Goal: Task Accomplishment & Management: Use online tool/utility

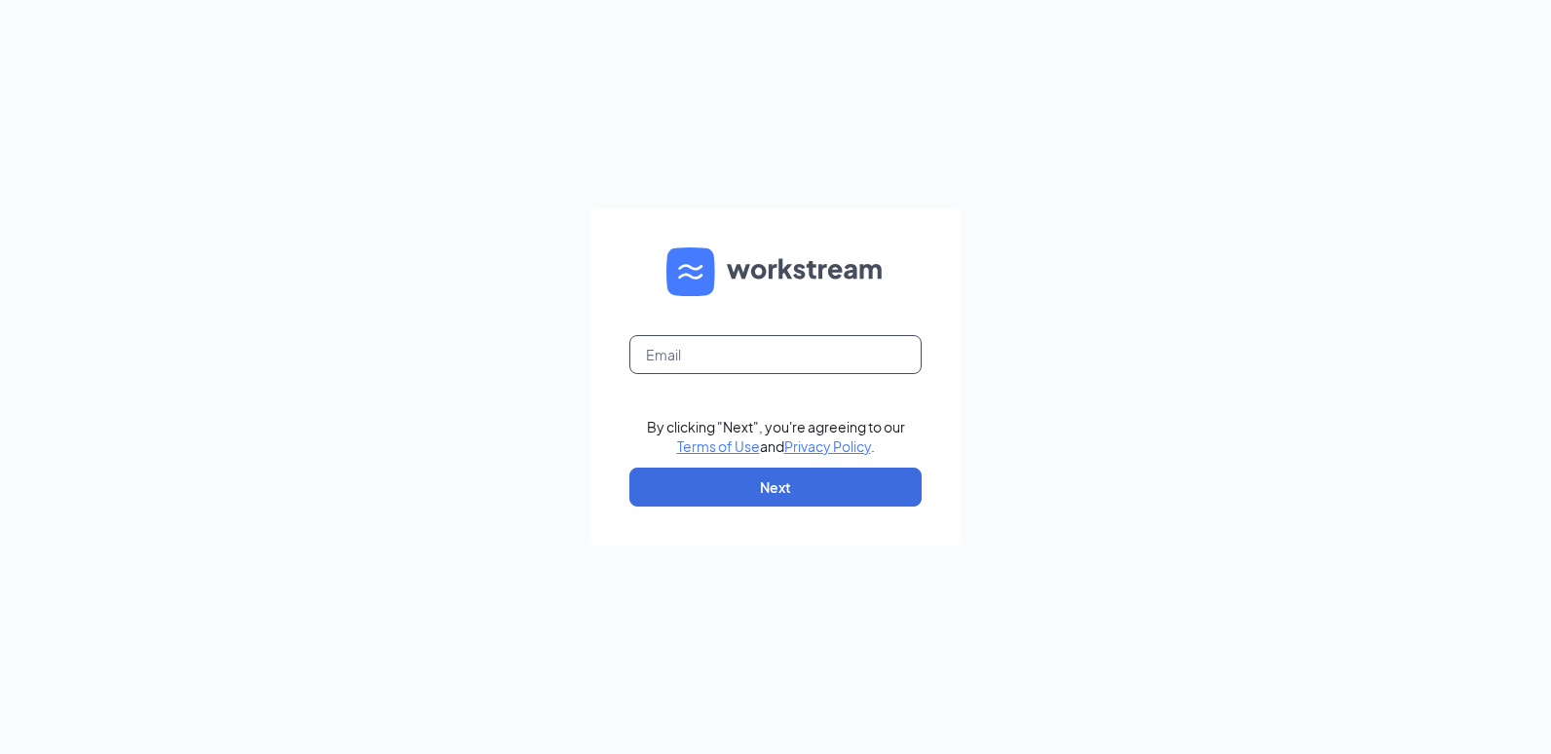
click at [748, 360] on input "text" at bounding box center [775, 354] width 292 height 39
type input "2273@racksonbk.com"
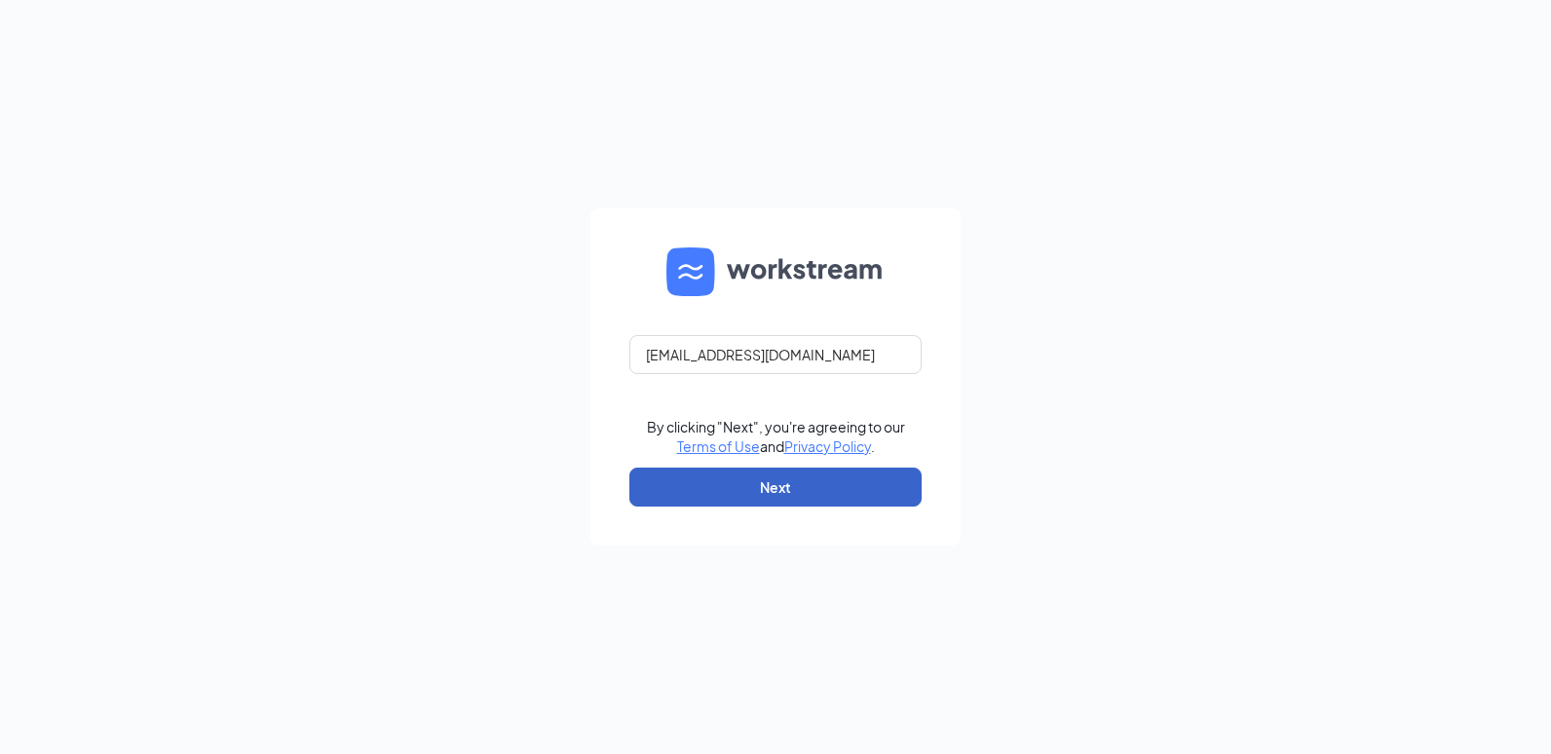
click at [765, 485] on button "Next" at bounding box center [775, 487] width 292 height 39
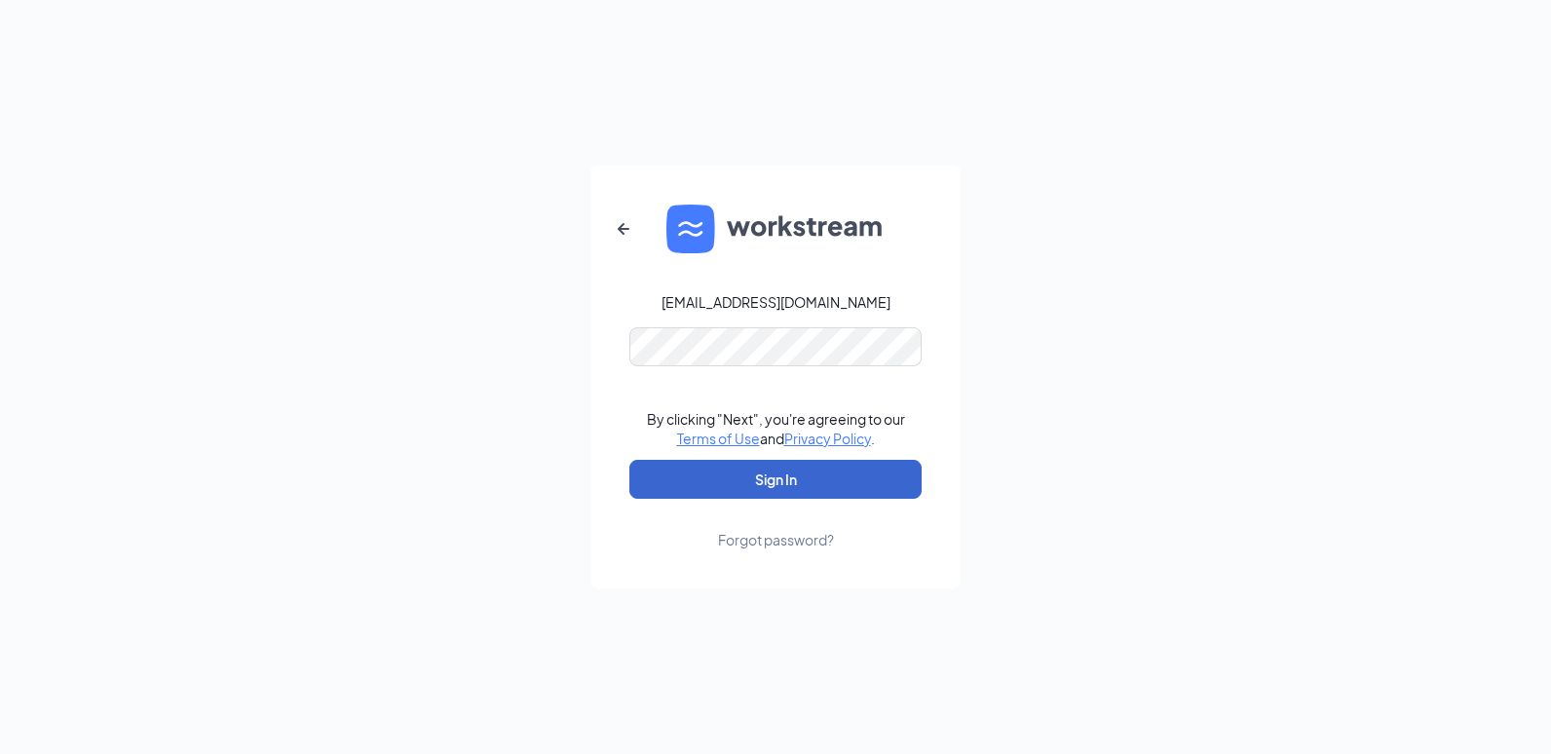
click at [766, 489] on button "Sign In" at bounding box center [775, 479] width 292 height 39
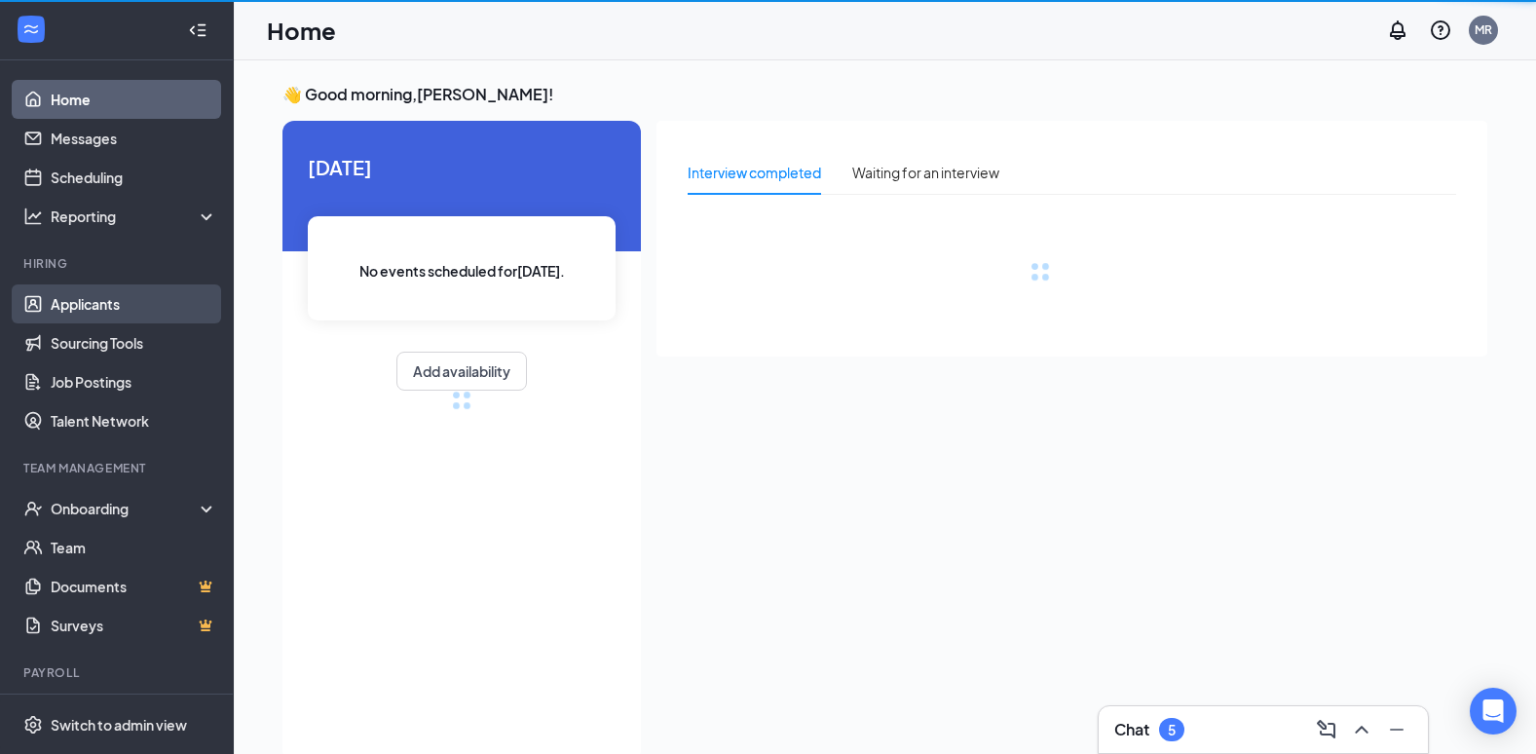
click at [114, 301] on link "Applicants" at bounding box center [134, 303] width 167 height 39
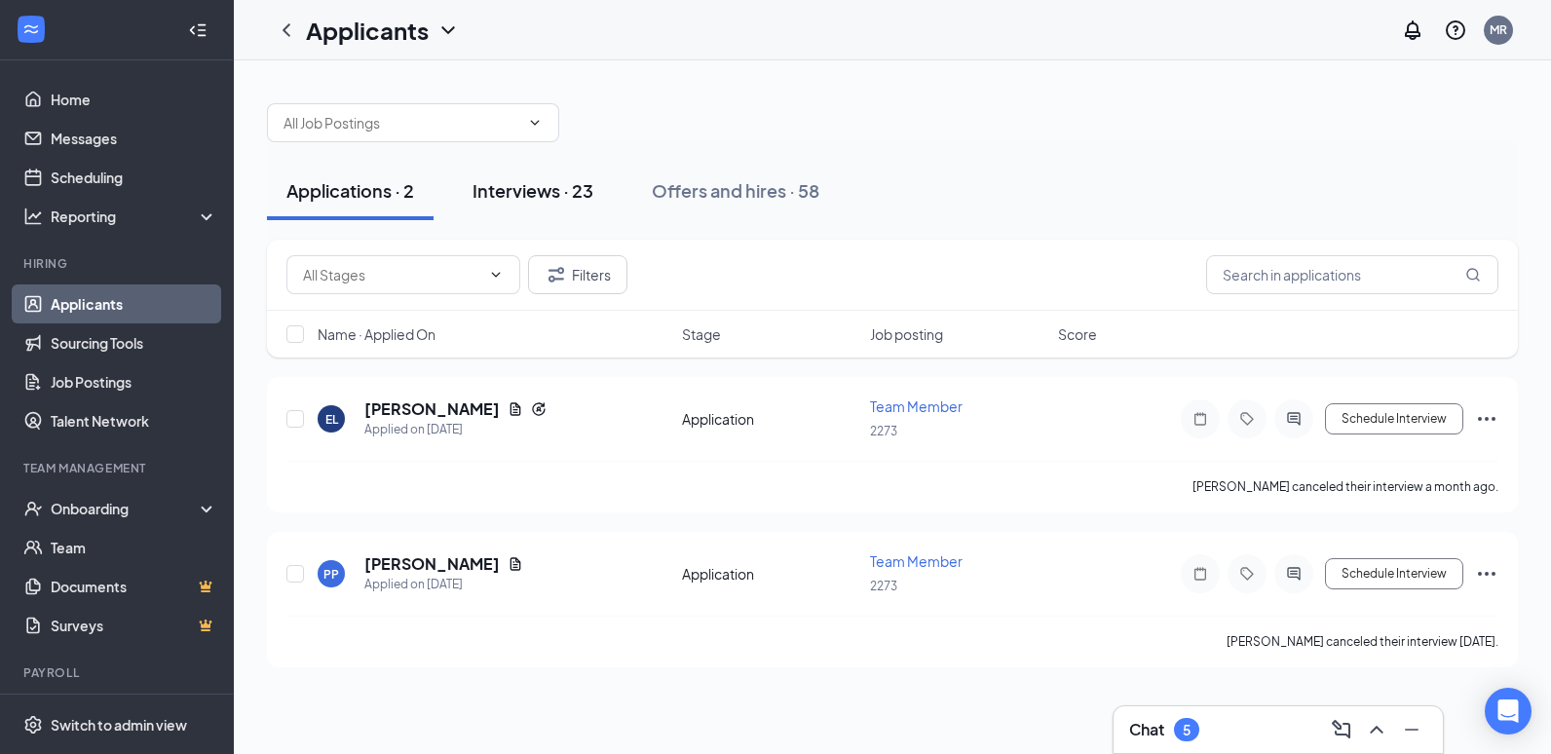
click at [546, 186] on div "Interviews · 23" at bounding box center [533, 190] width 121 height 24
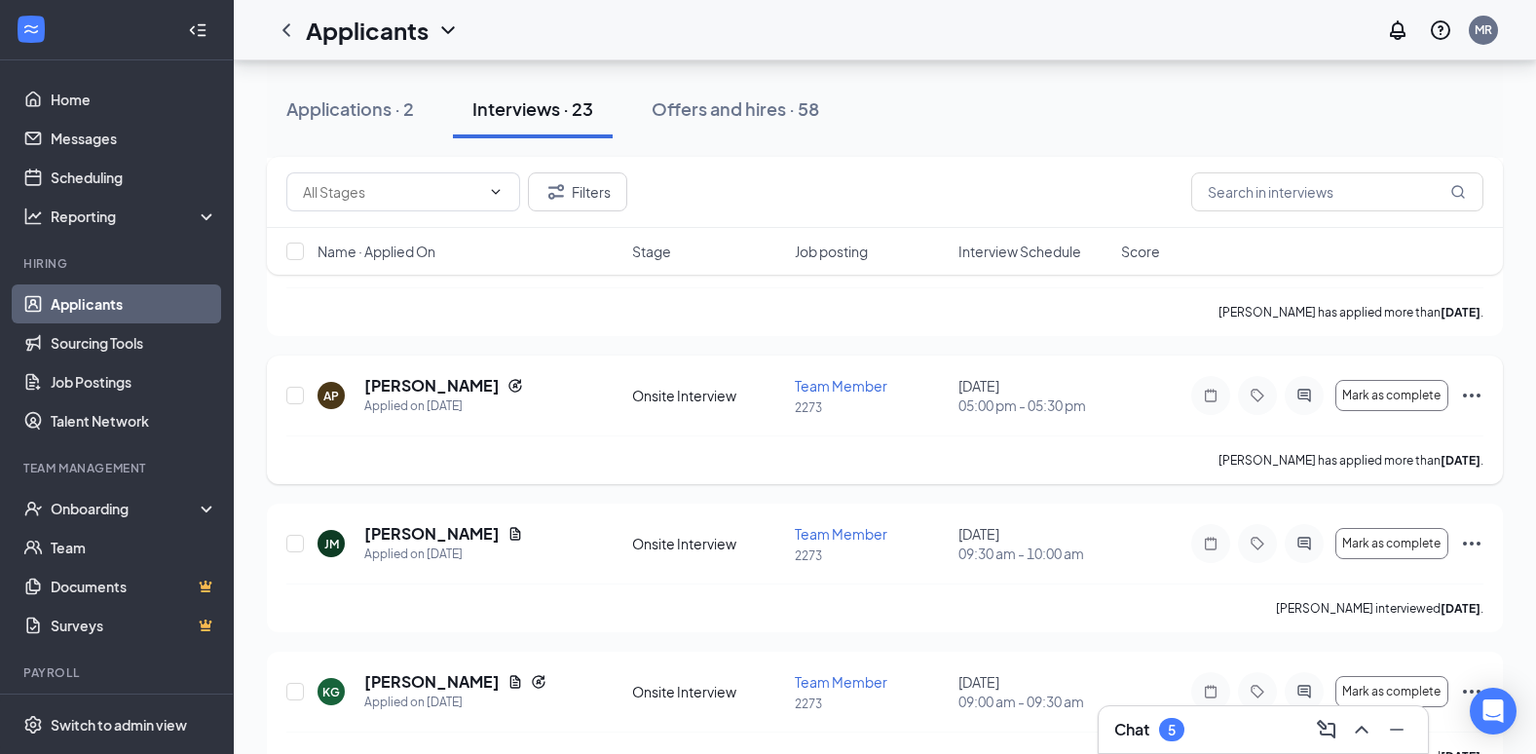
scroll to position [1948, 0]
click at [1473, 393] on icon "Ellipses" at bounding box center [1472, 394] width 18 height 4
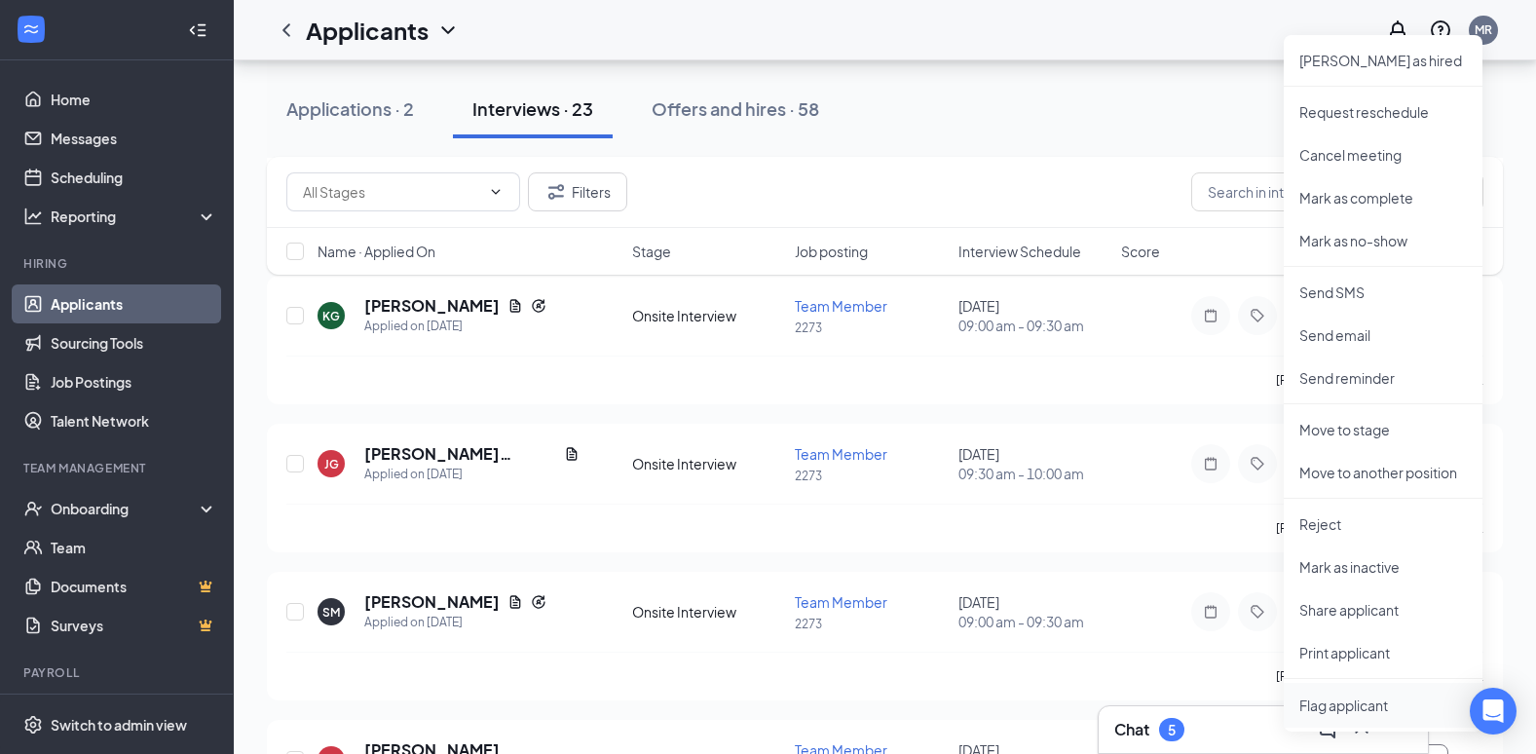
scroll to position [2436, 0]
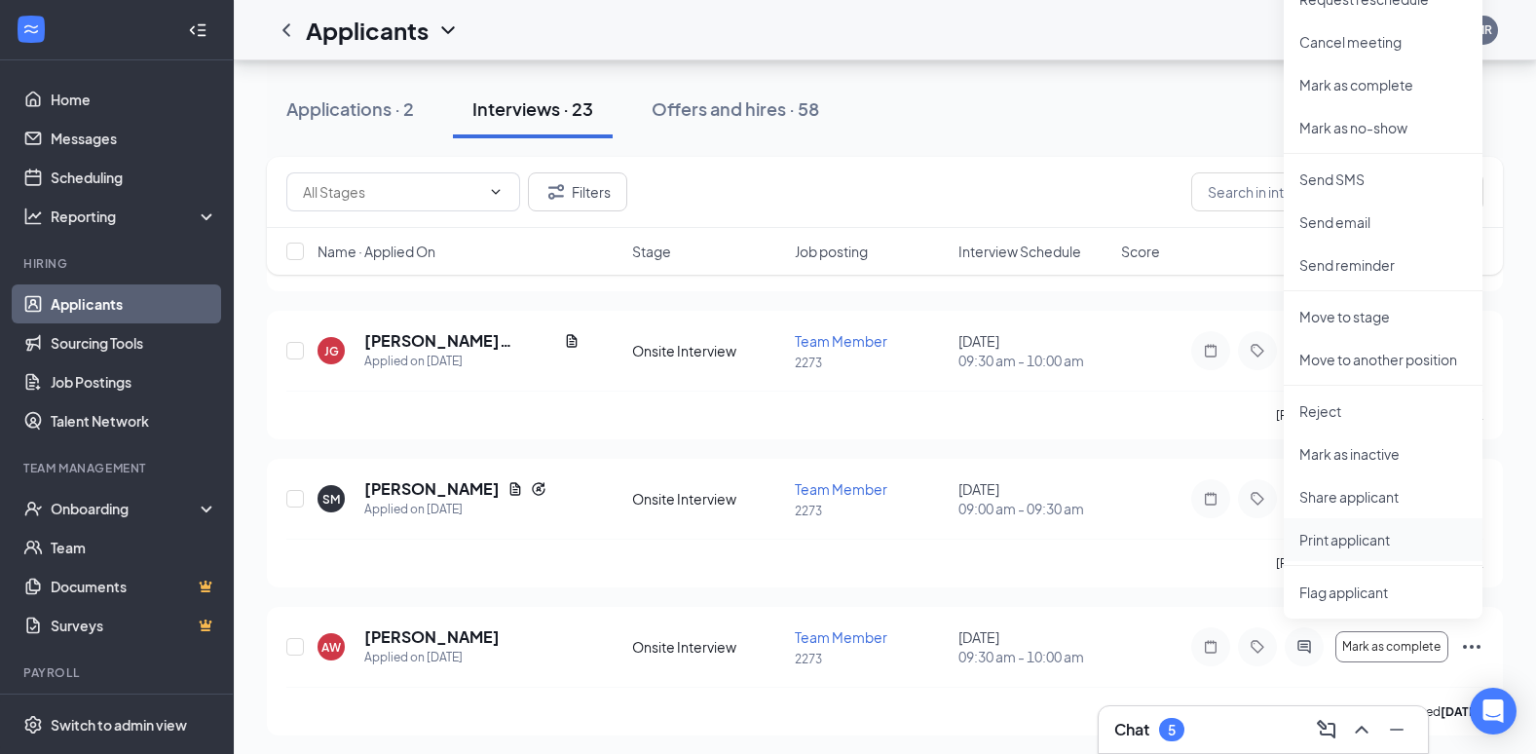
click at [1339, 541] on p "Print applicant" at bounding box center [1384, 539] width 168 height 19
